Goal: Task Accomplishment & Management: Use online tool/utility

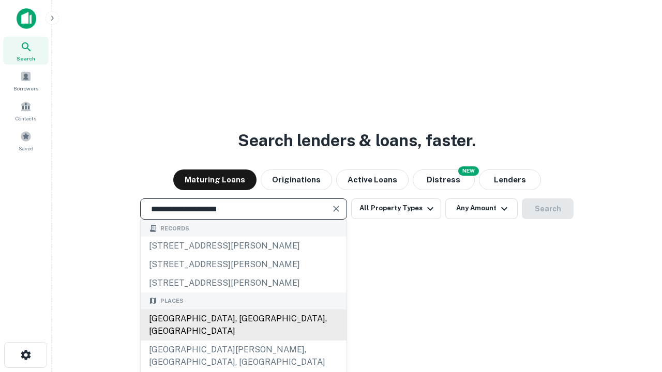
click at [243, 341] on div "Santa Monica, CA, USA" at bounding box center [244, 325] width 206 height 31
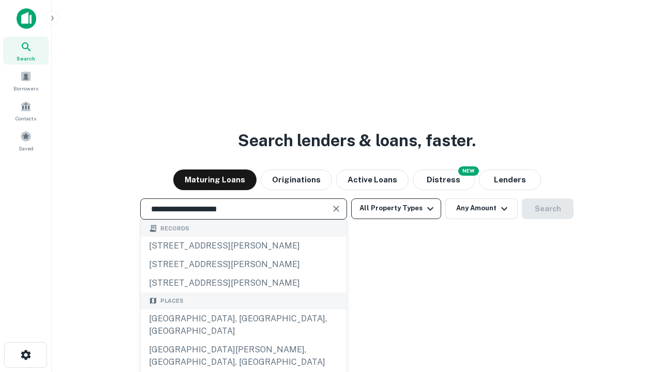
type input "**********"
click at [396, 208] on button "All Property Types" at bounding box center [396, 209] width 90 height 21
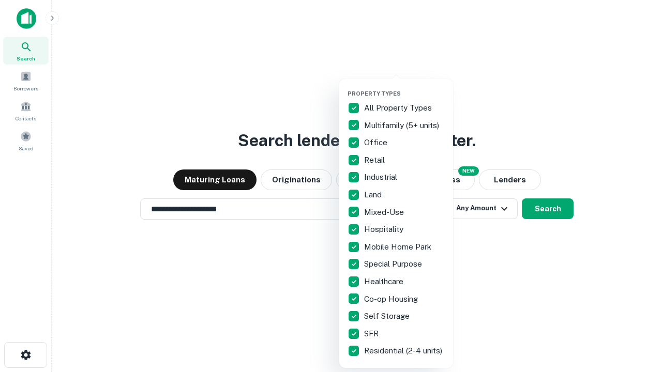
click at [404, 87] on button "button" at bounding box center [404, 87] width 114 height 1
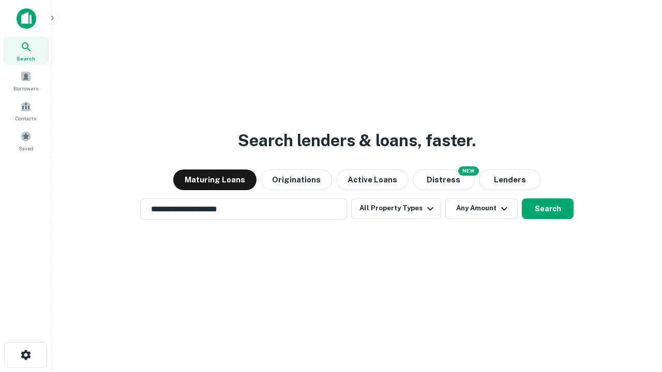
scroll to position [16, 0]
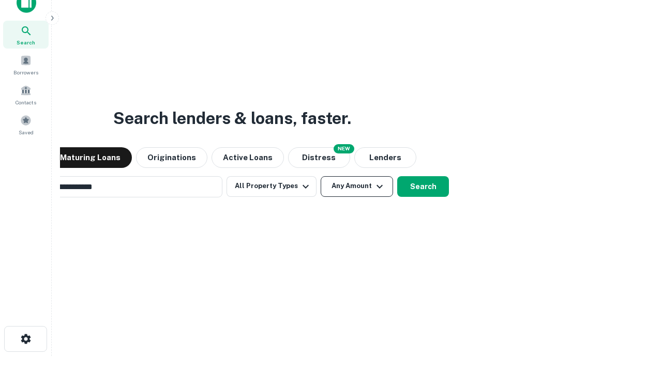
click at [321, 176] on button "Any Amount" at bounding box center [357, 186] width 72 height 21
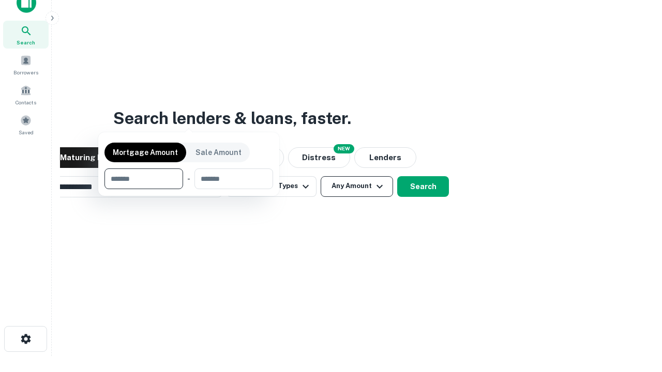
scroll to position [17, 0]
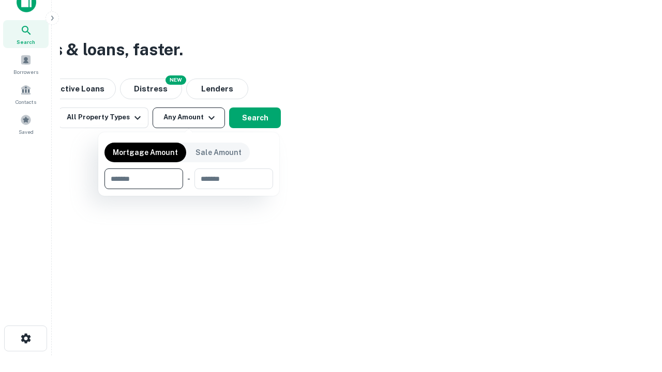
type input "*******"
click at [189, 189] on button "button" at bounding box center [188, 189] width 169 height 1
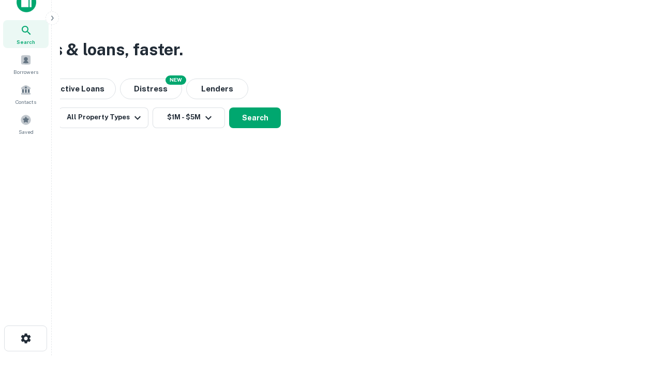
scroll to position [16, 0]
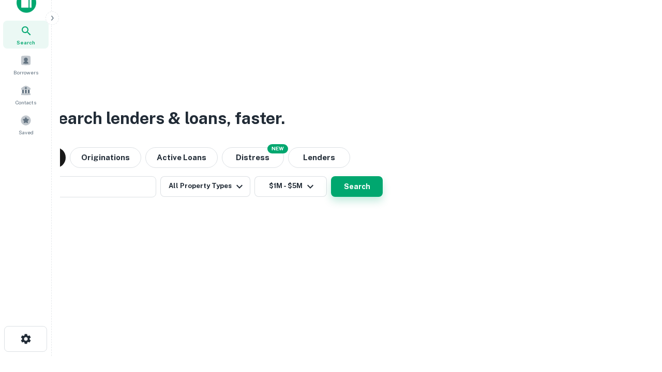
click at [331, 176] on button "Search" at bounding box center [357, 186] width 52 height 21
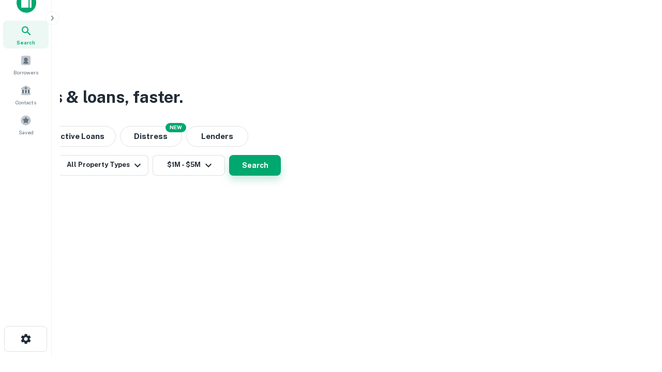
scroll to position [17, 0]
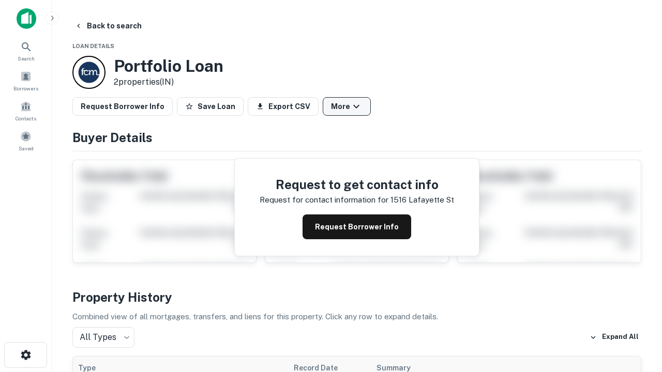
click at [346, 107] on button "More" at bounding box center [347, 106] width 48 height 19
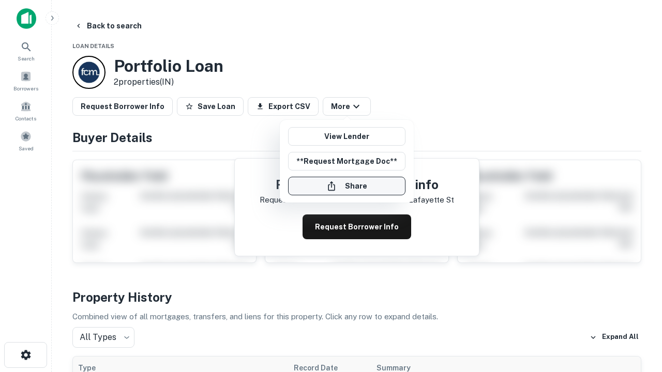
click at [346, 186] on button "Share" at bounding box center [346, 186] width 117 height 19
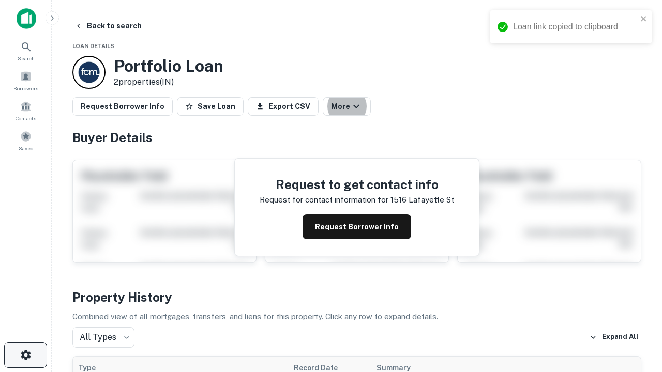
click at [25, 355] on icon "button" at bounding box center [26, 355] width 12 height 12
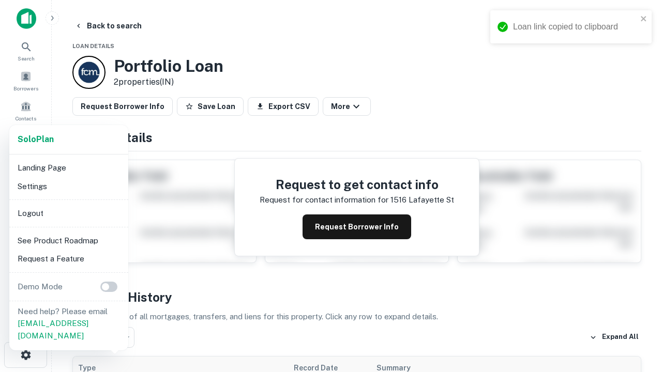
click at [68, 213] on li "Logout" at bounding box center [68, 213] width 111 height 19
